Goal: Navigation & Orientation: Find specific page/section

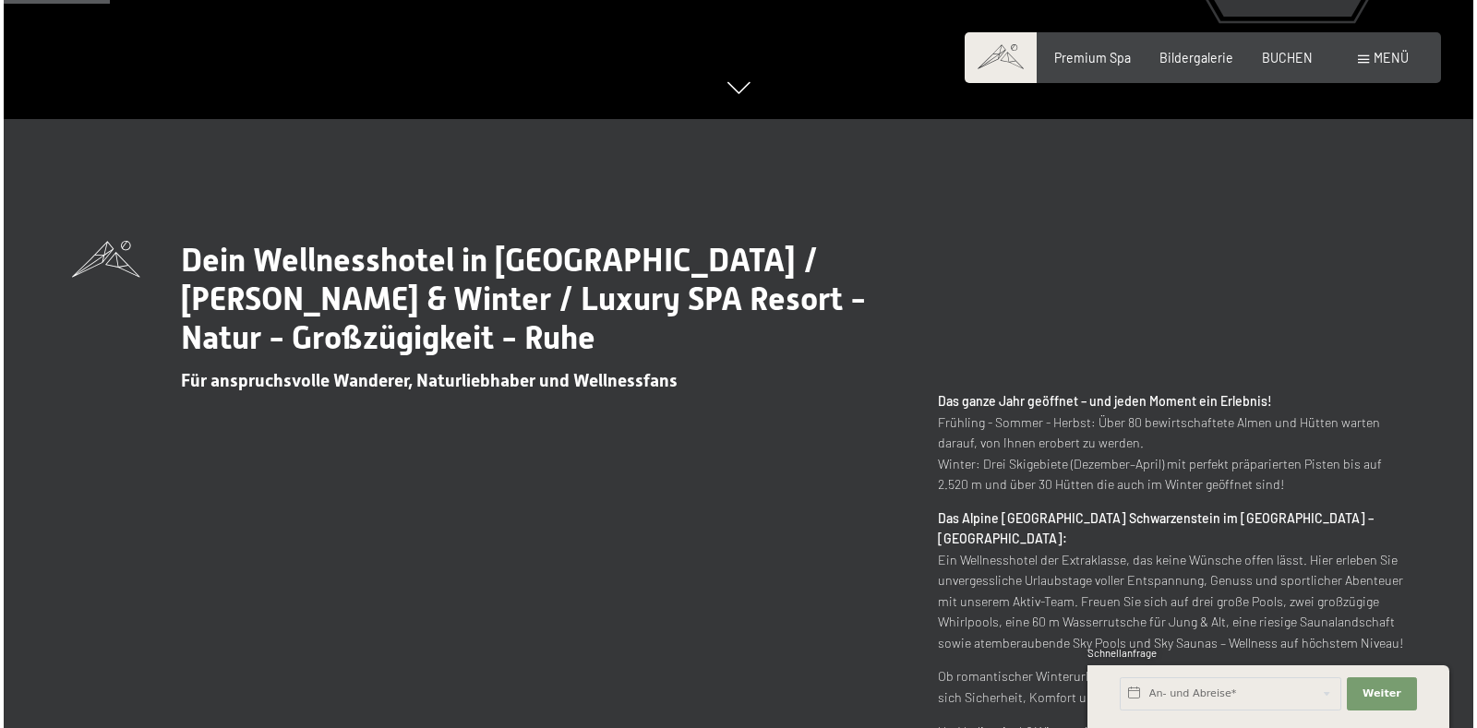
scroll to position [646, 0]
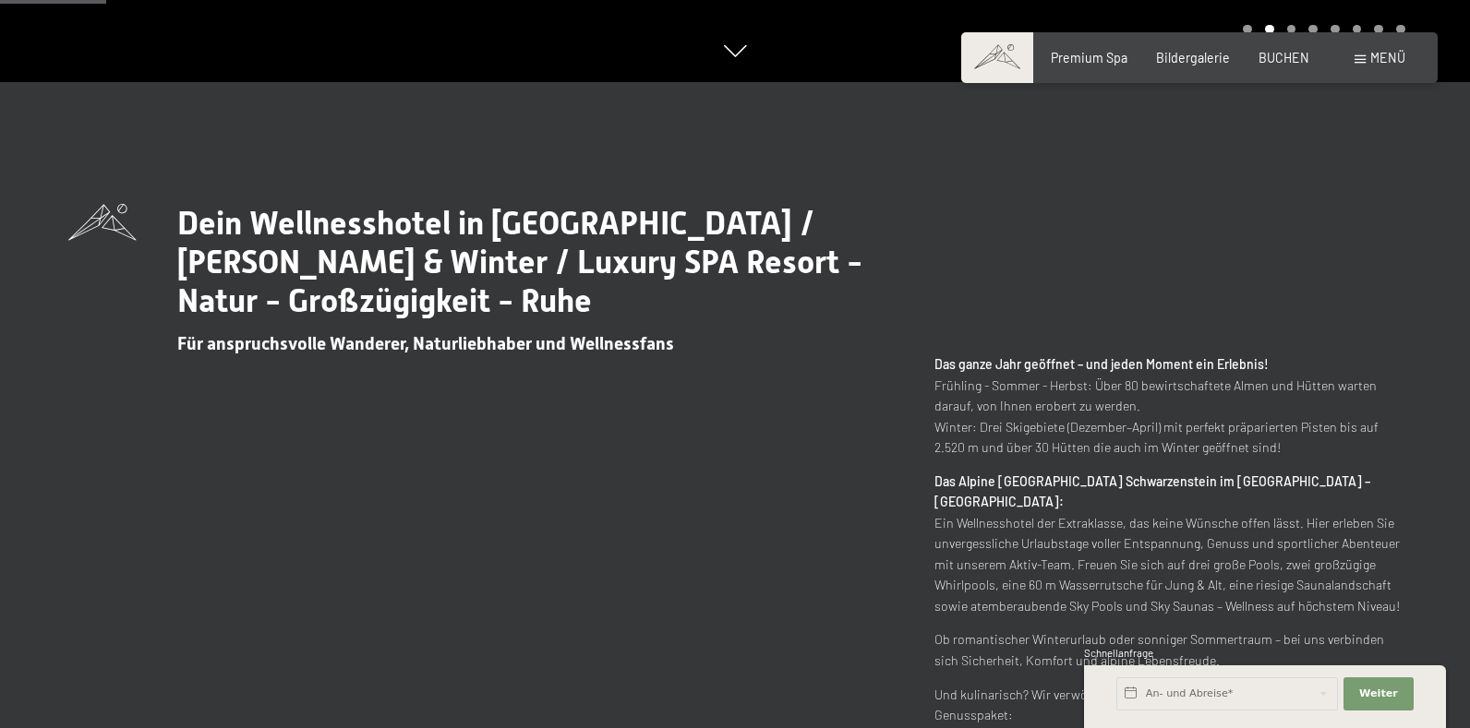
click at [1382, 55] on span "Menü" at bounding box center [1387, 58] width 35 height 16
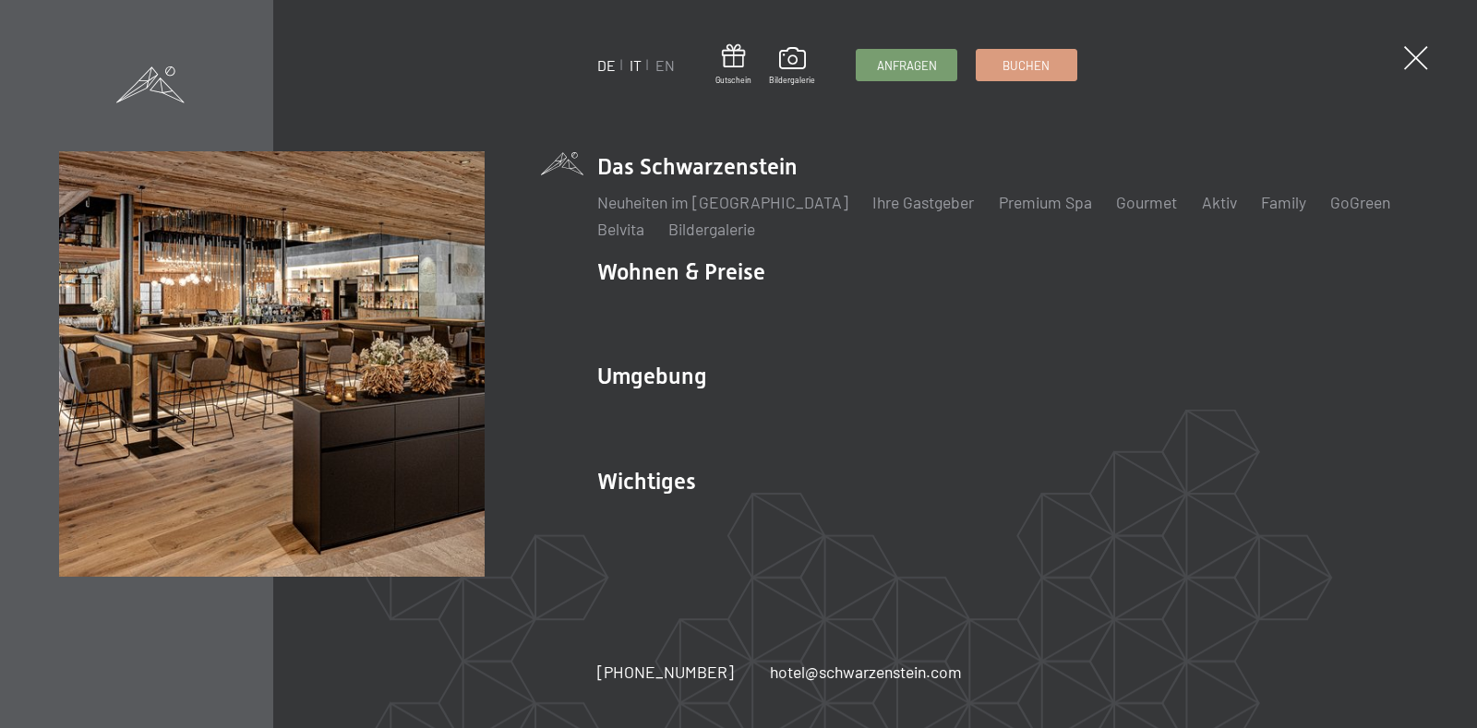
click at [634, 66] on link "IT" at bounding box center [636, 65] width 12 height 18
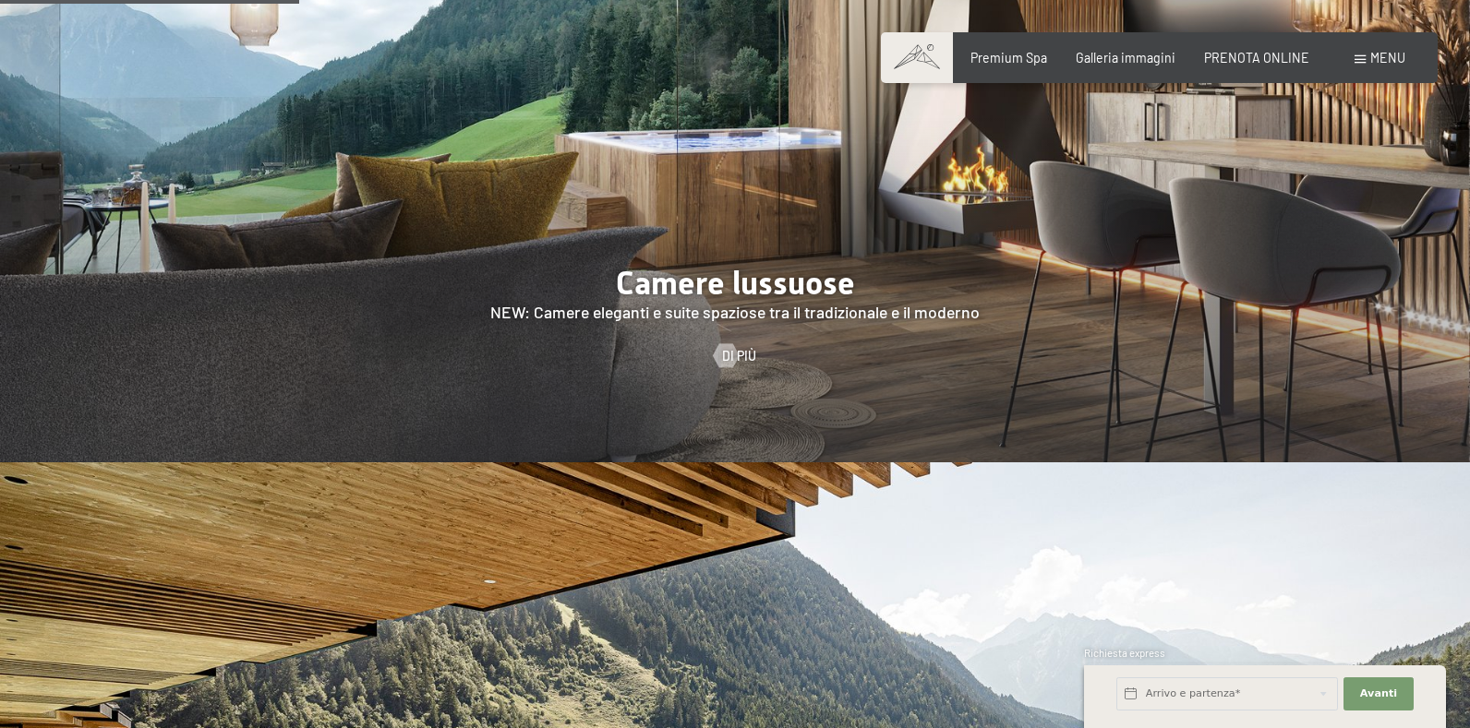
scroll to position [1662, 0]
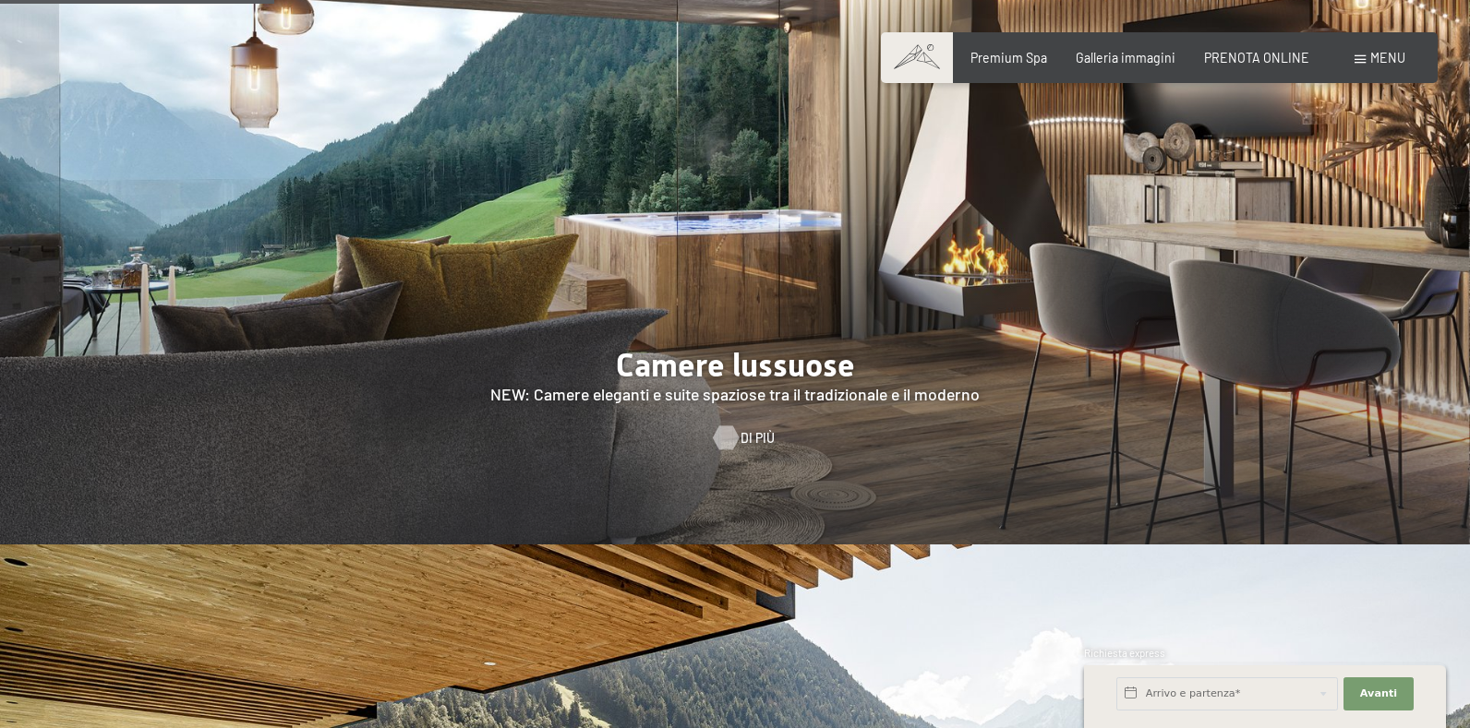
click at [744, 429] on span "Di più" at bounding box center [757, 438] width 34 height 18
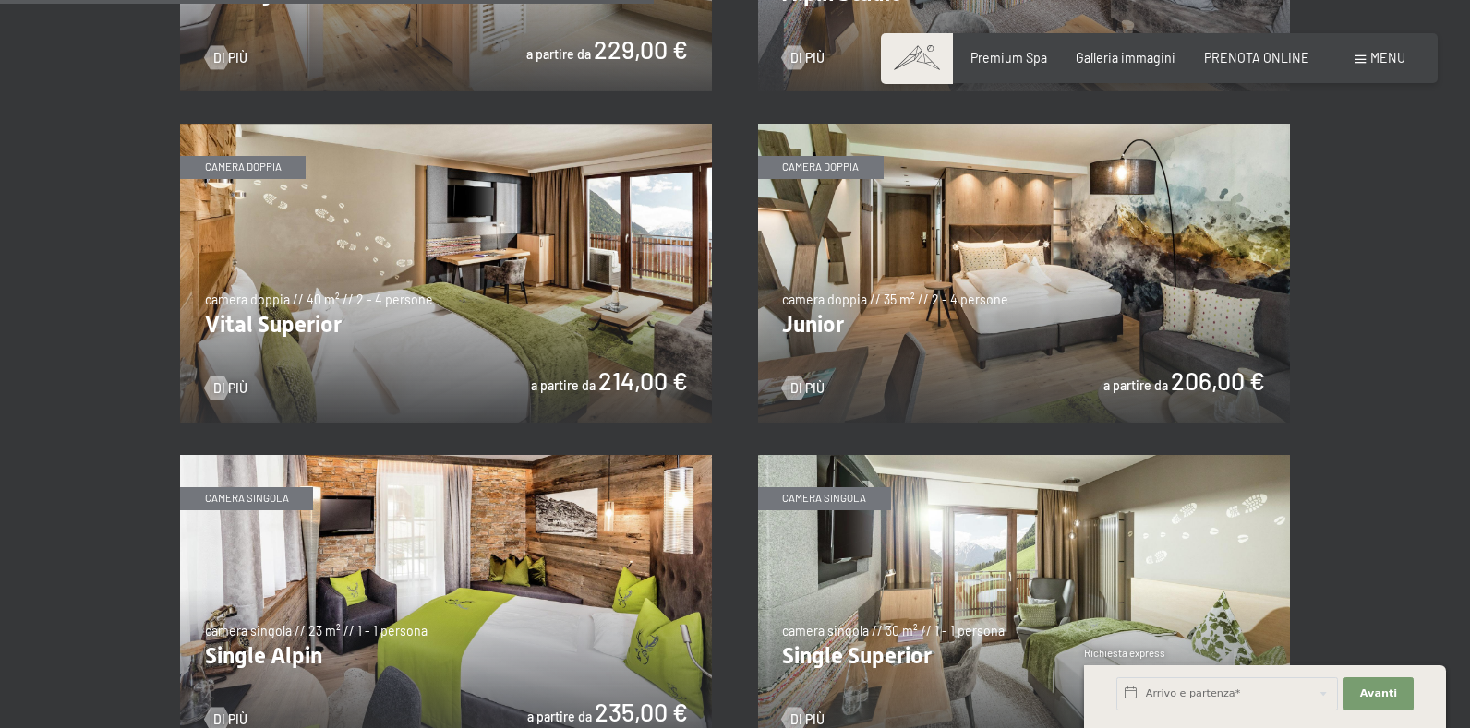
scroll to position [2215, 0]
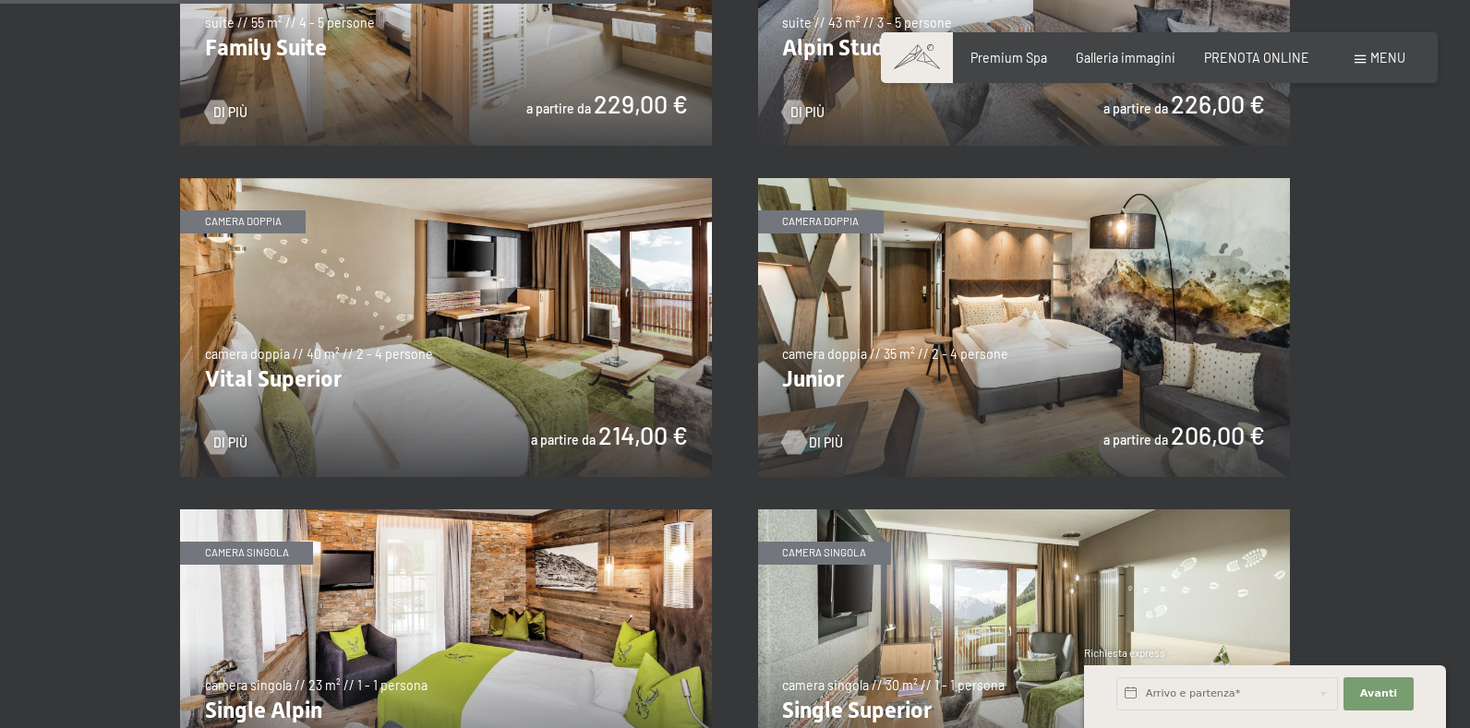
click at [813, 441] on span "Di più" at bounding box center [826, 443] width 34 height 18
